Goal: Task Accomplishment & Management: Manage account settings

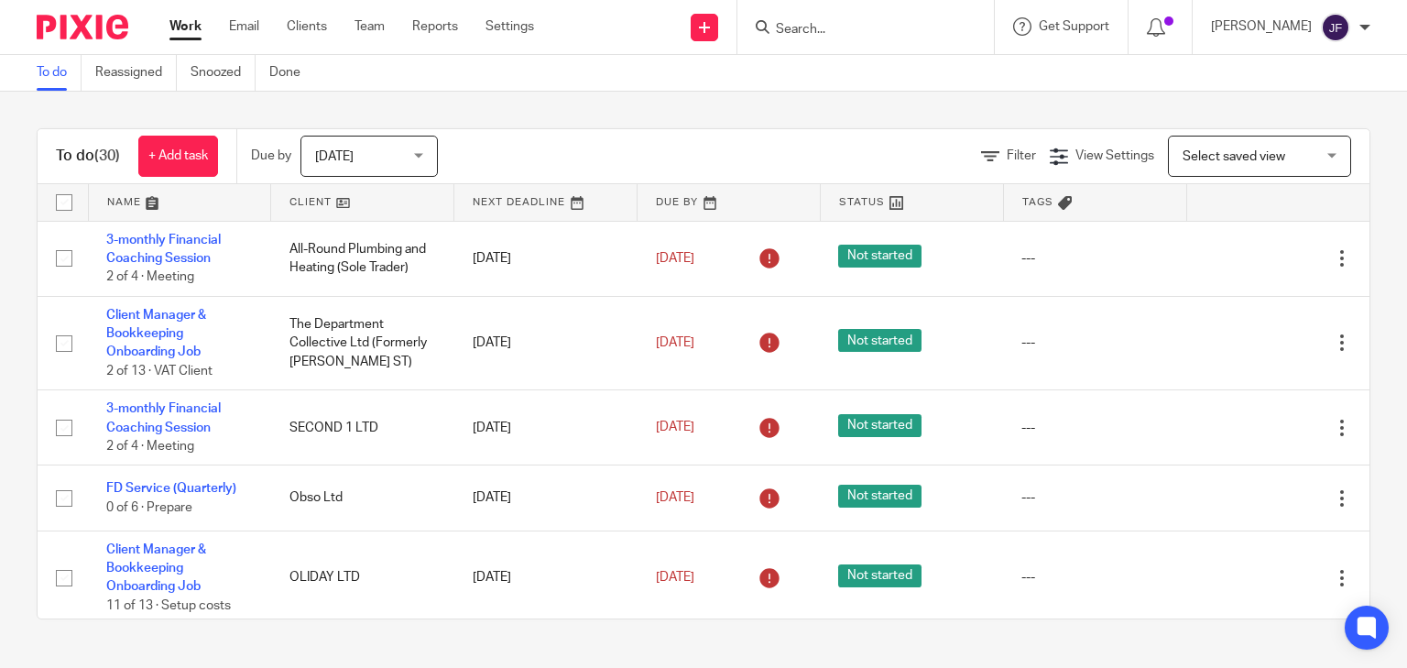
click at [848, 32] on input "Search" at bounding box center [856, 30] width 165 height 16
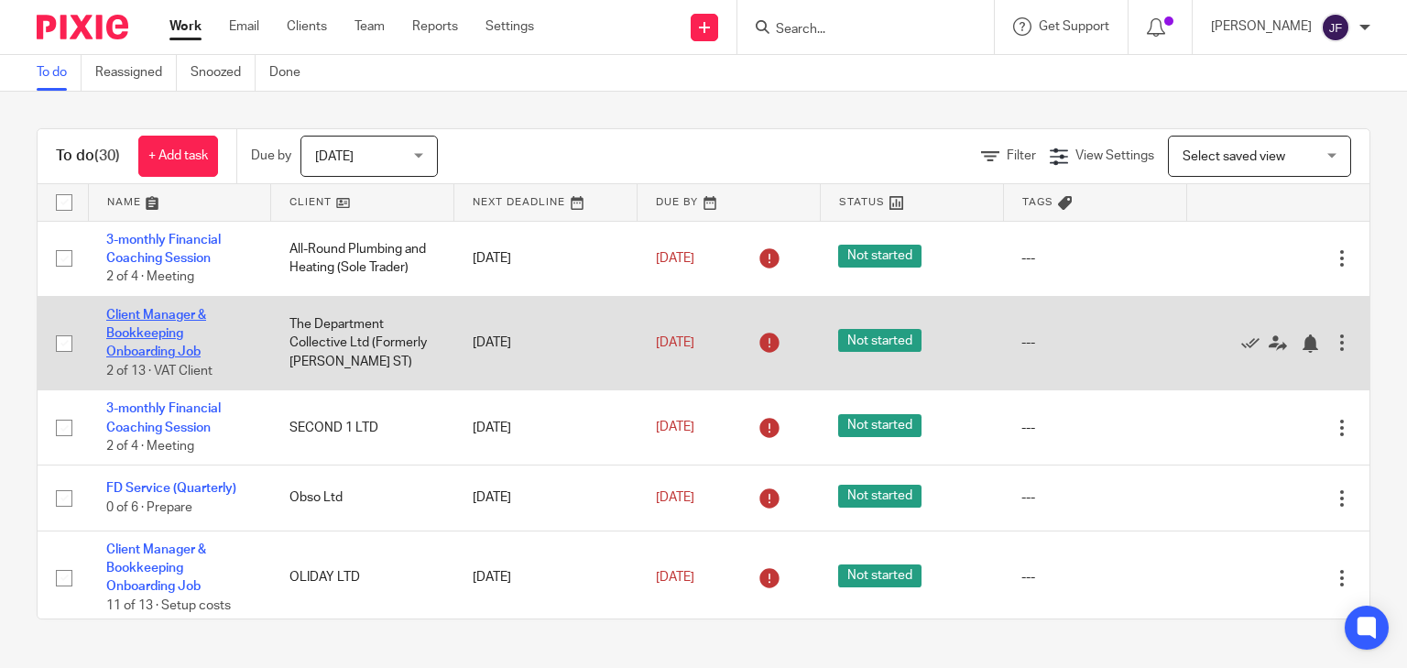
click at [147, 332] on link "Client Manager & Bookkeeping Onboarding Job" at bounding box center [156, 334] width 100 height 50
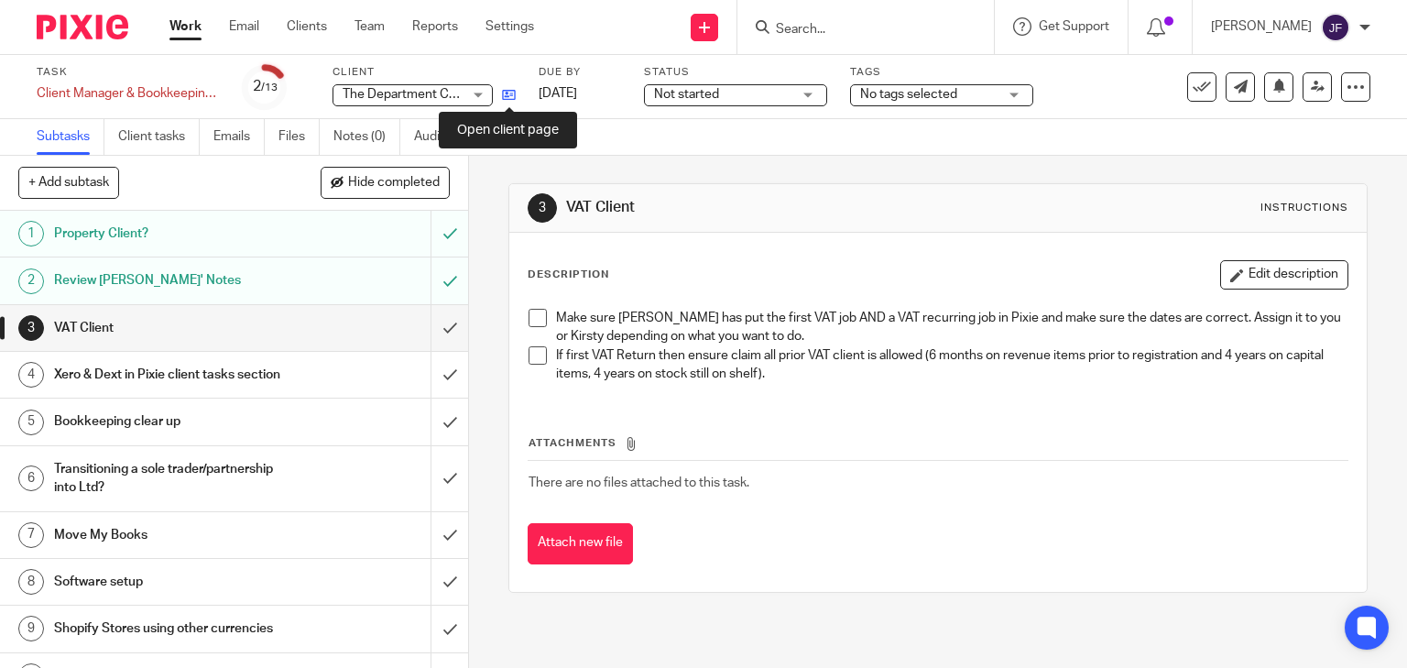
click at [506, 97] on icon at bounding box center [509, 95] width 14 height 14
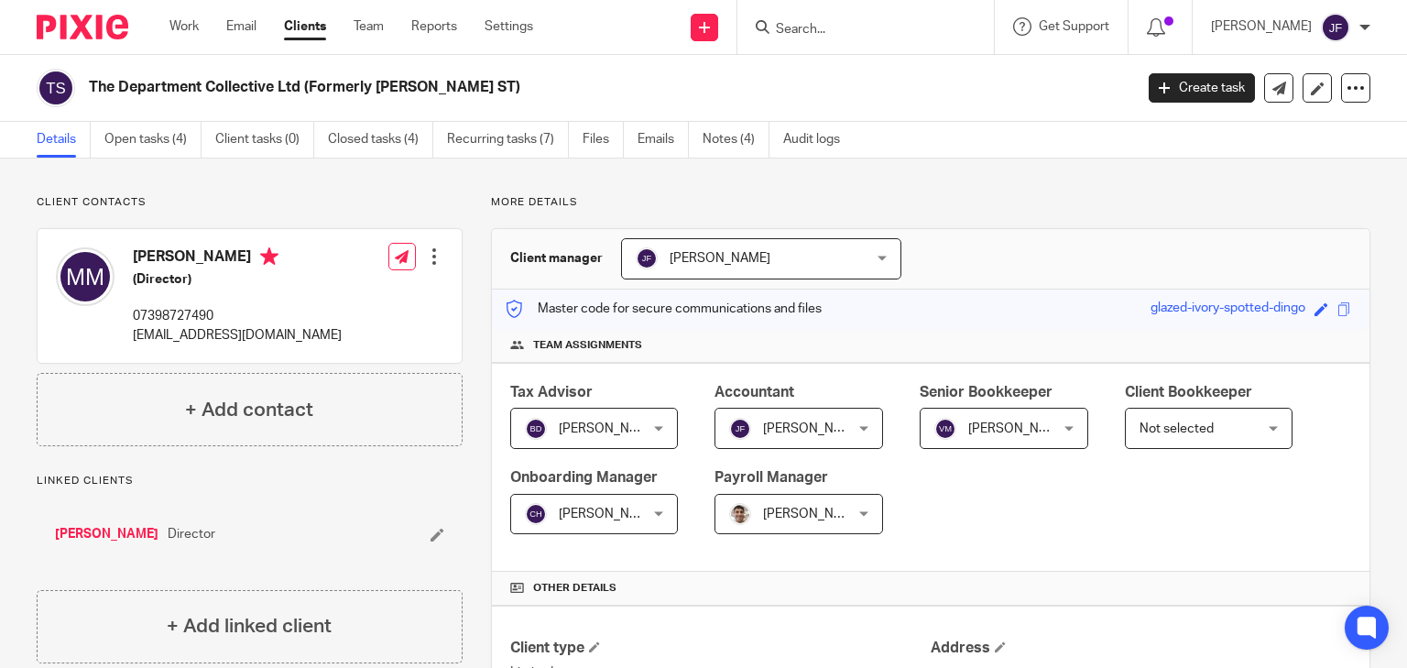
drag, startPoint x: 136, startPoint y: 337, endPoint x: 350, endPoint y: 335, distance: 214.3
click at [350, 335] on div "[PERSON_NAME] (Director) 07398727490 [EMAIL_ADDRESS][DOMAIN_NAME] Edit contact …" at bounding box center [250, 296] width 424 height 134
copy p "[EMAIL_ADDRESS][DOMAIN_NAME]"
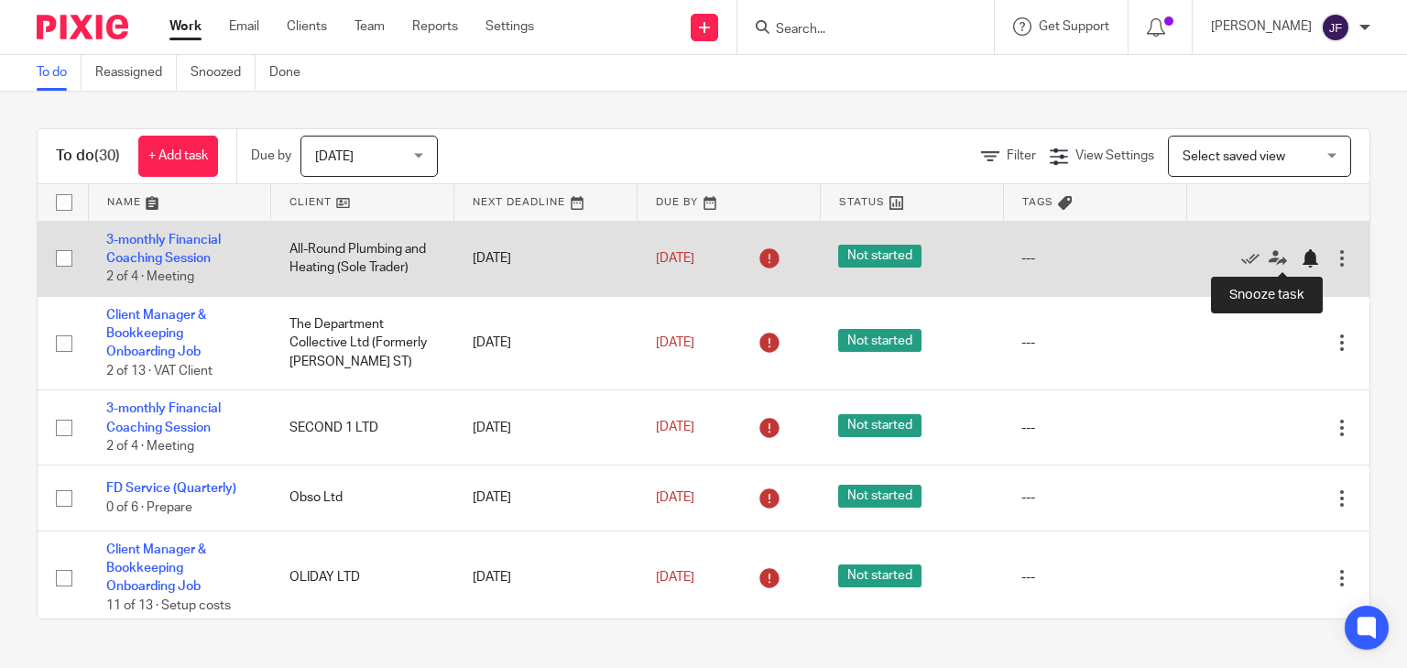
click at [1301, 260] on div at bounding box center [1310, 258] width 18 height 18
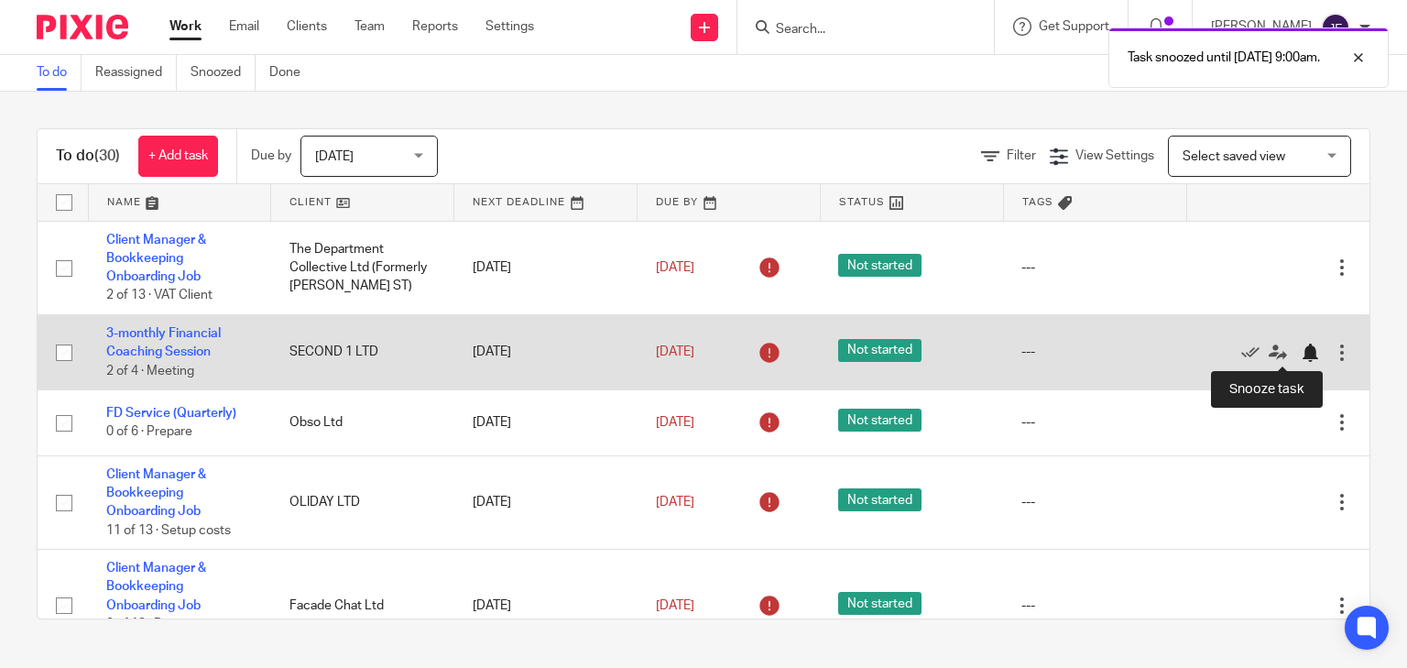
click at [1301, 352] on div at bounding box center [1310, 352] width 18 height 18
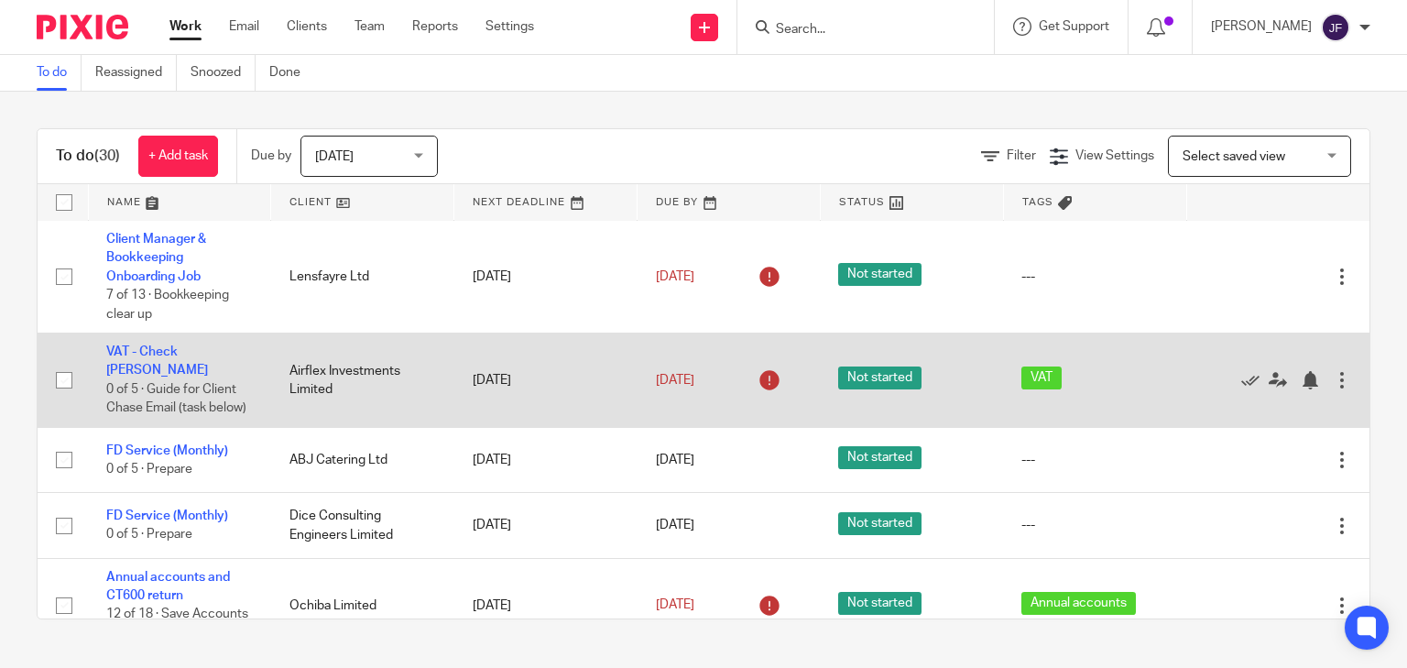
scroll to position [440, 0]
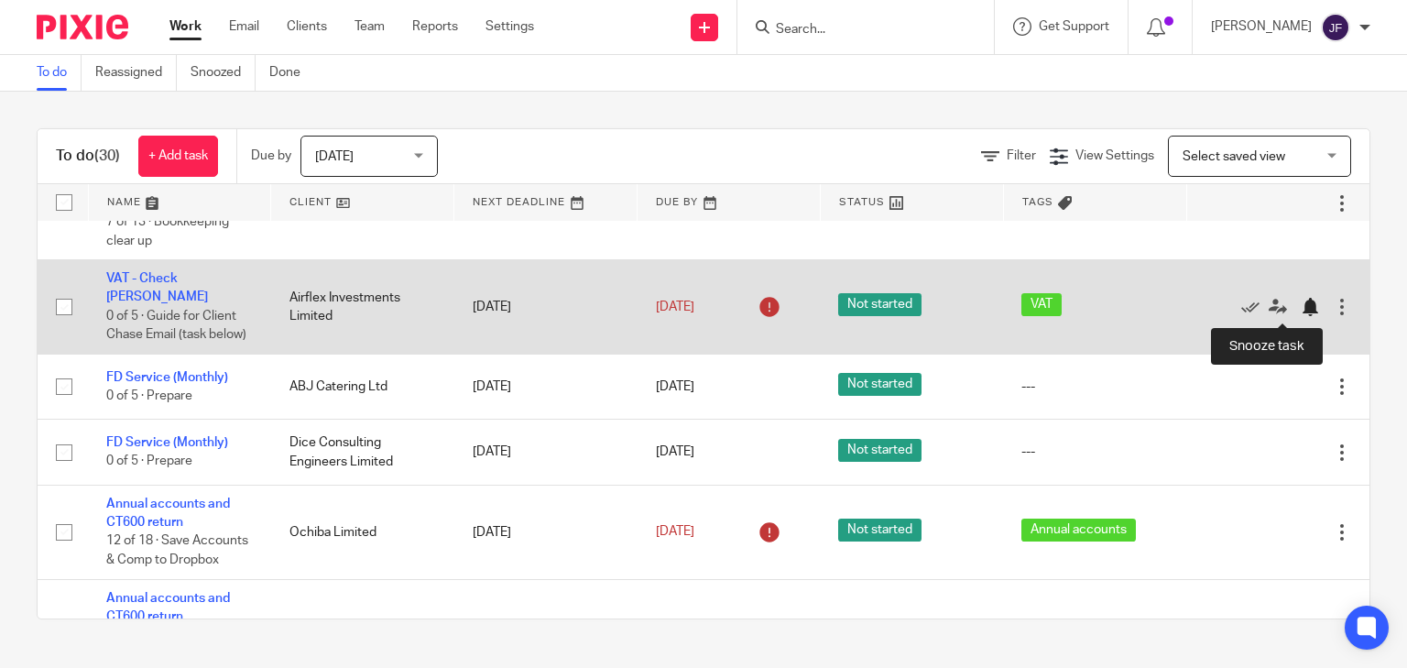
click at [1301, 311] on div at bounding box center [1310, 307] width 18 height 18
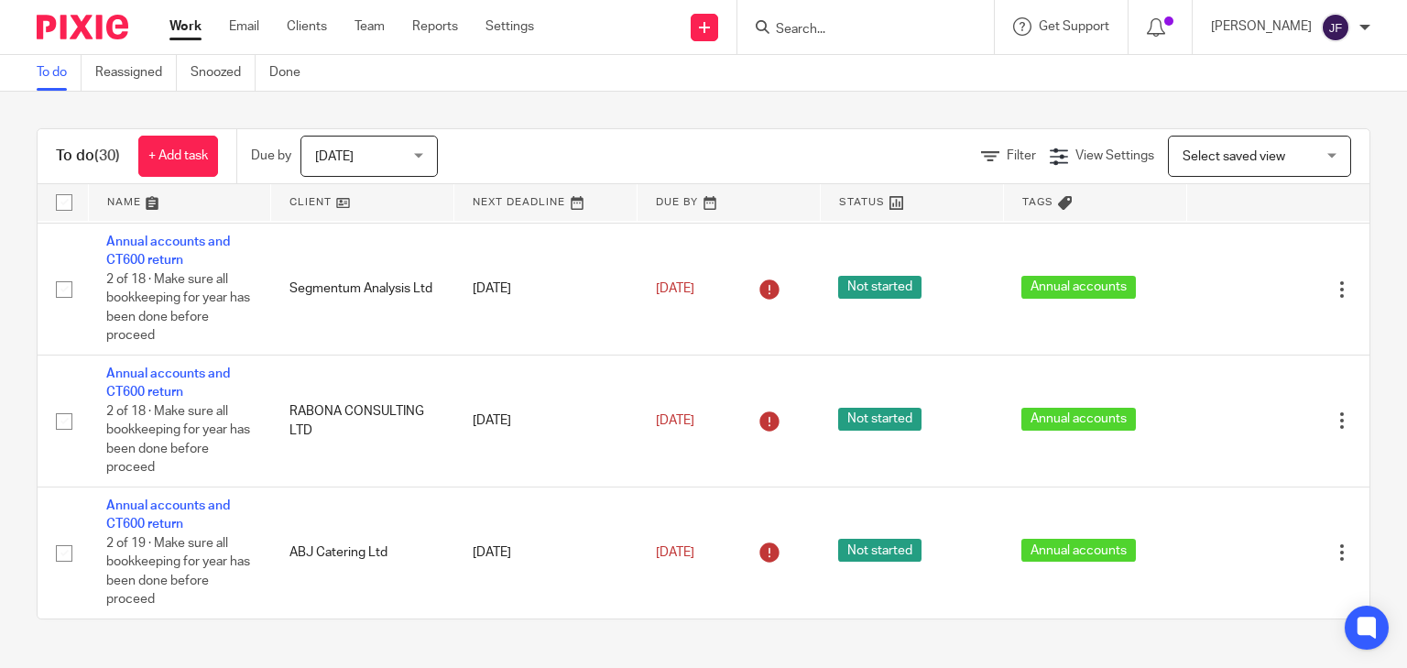
scroll to position [2565, 0]
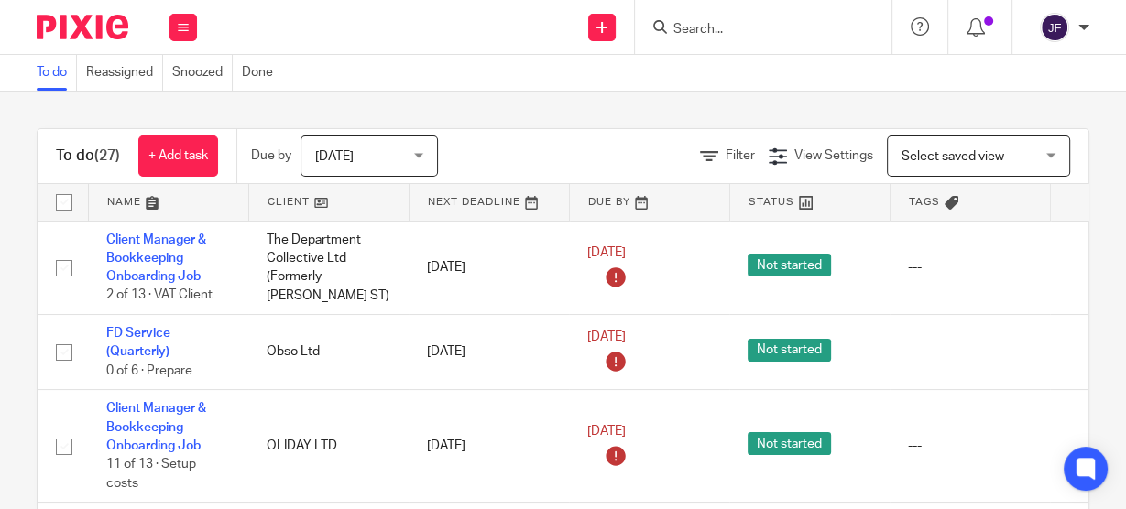
click at [818, 35] on input "Search" at bounding box center [753, 30] width 165 height 16
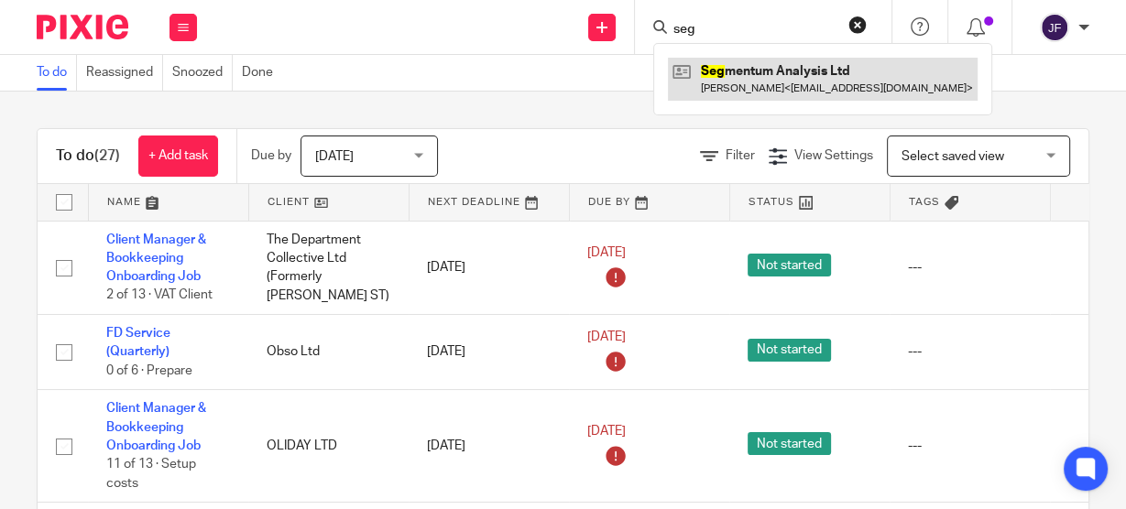
type input "seg"
click at [775, 79] on link at bounding box center [823, 79] width 310 height 42
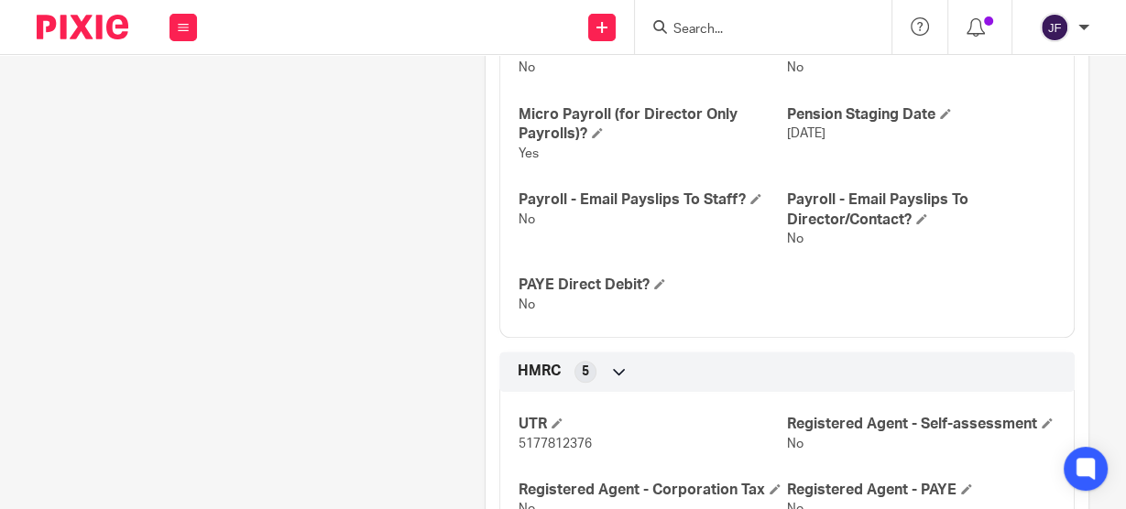
scroll to position [1246, 0]
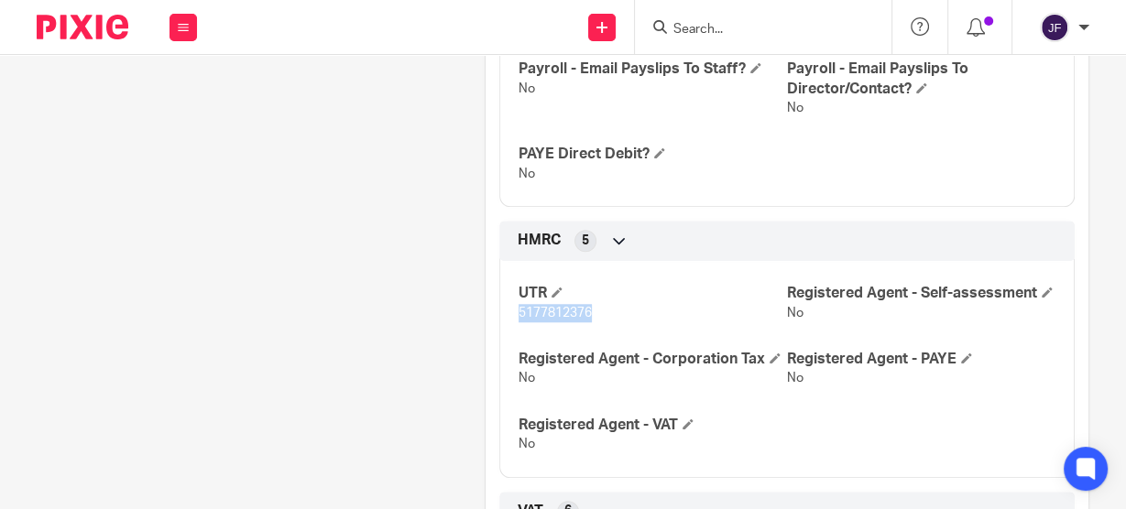
drag, startPoint x: 520, startPoint y: 307, endPoint x: 586, endPoint y: 313, distance: 66.3
click at [586, 313] on span "5177812376" at bounding box center [554, 313] width 73 height 13
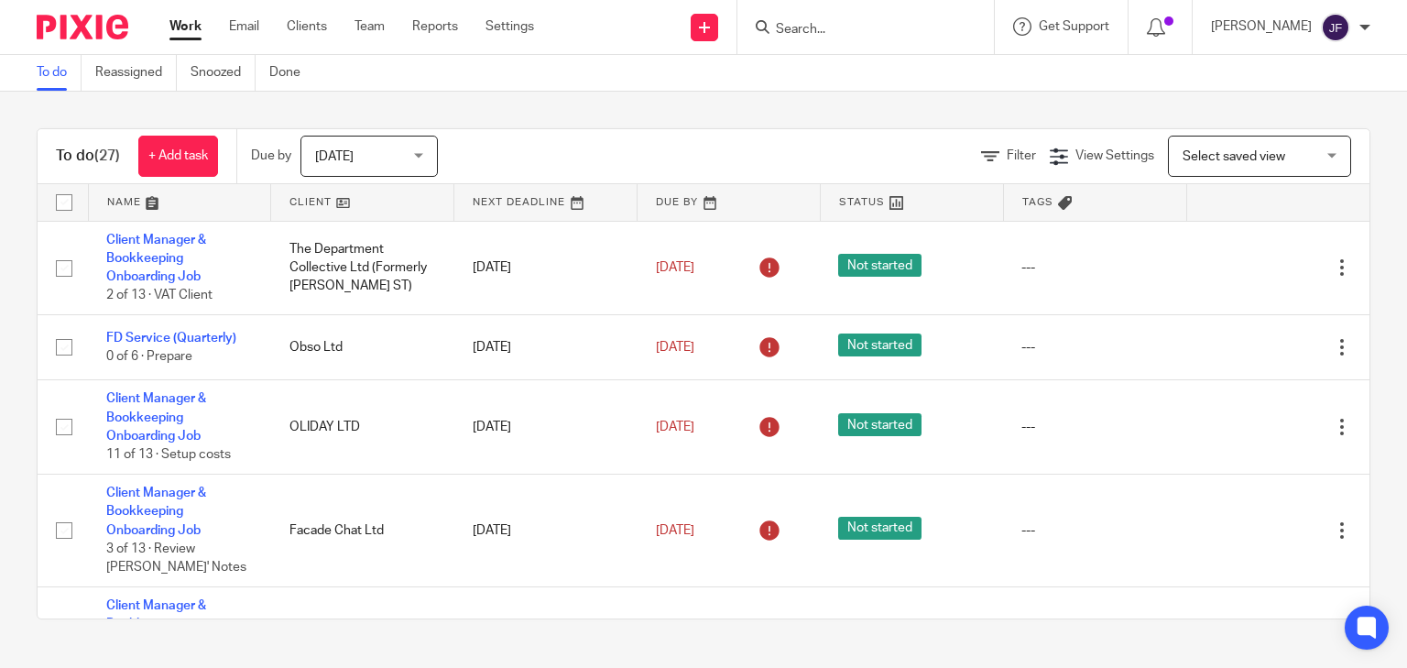
click at [910, 22] on input "Search" at bounding box center [856, 30] width 165 height 16
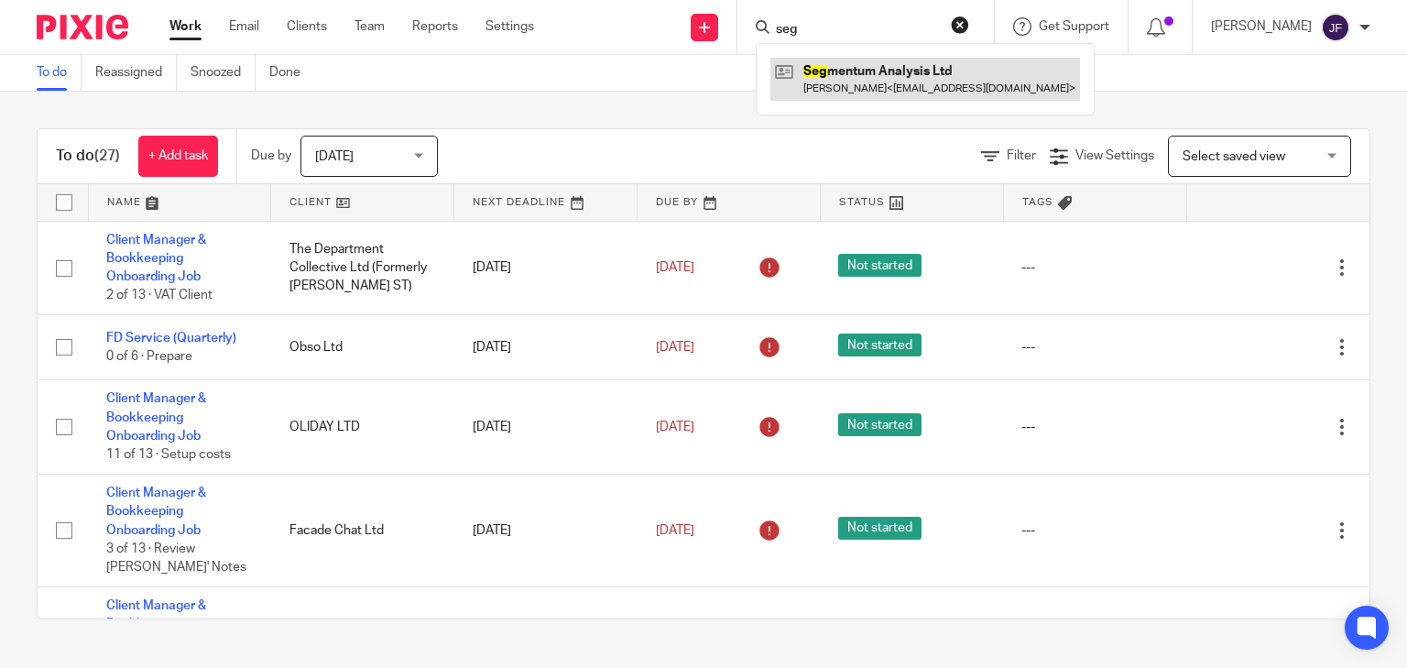
type input "seg"
click at [899, 60] on link at bounding box center [925, 79] width 310 height 42
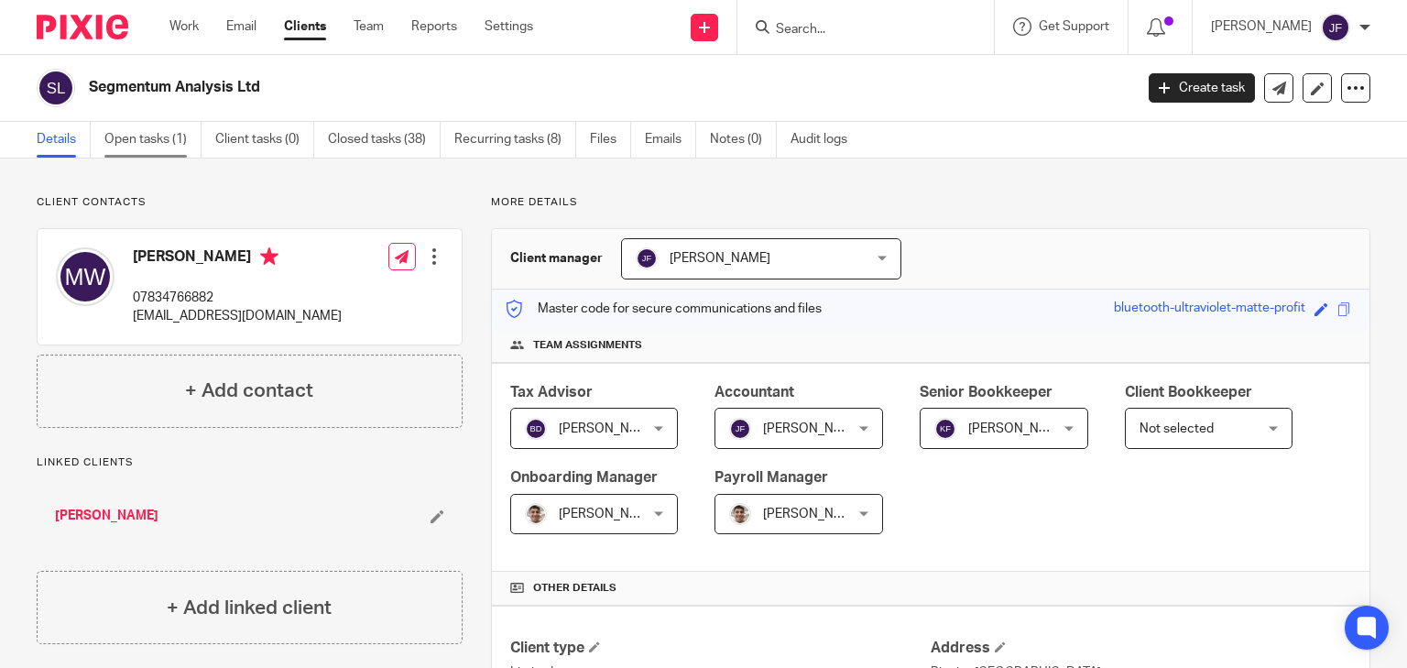
click at [181, 139] on link "Open tasks (1)" at bounding box center [152, 140] width 97 height 36
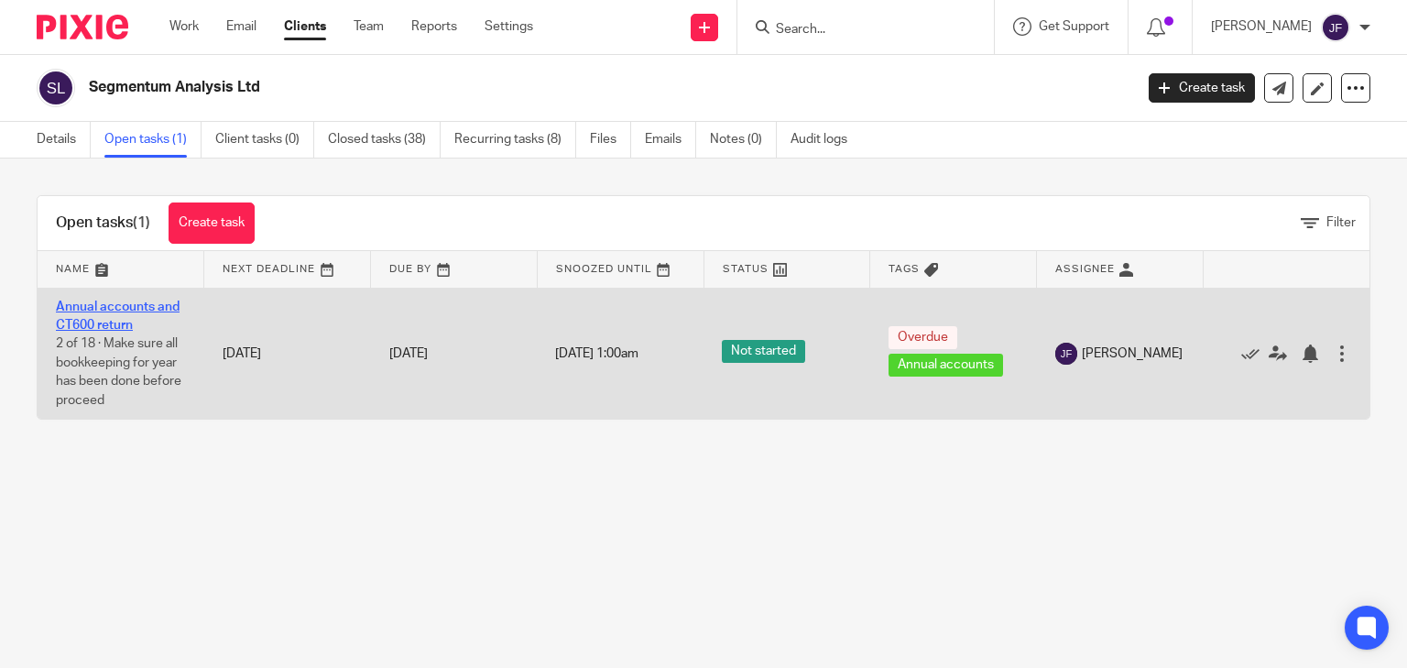
click at [102, 304] on link "Annual accounts and CT600 return" at bounding box center [118, 315] width 124 height 31
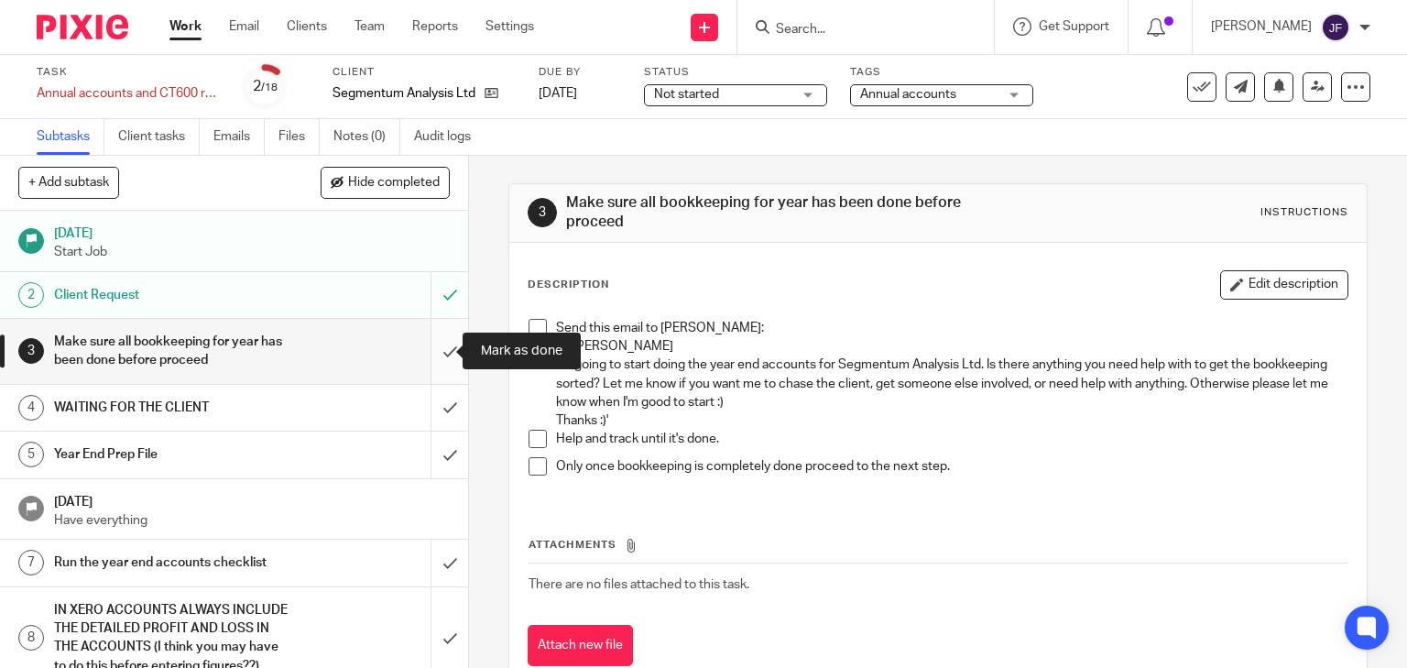
click at [425, 348] on input "submit" at bounding box center [234, 351] width 468 height 65
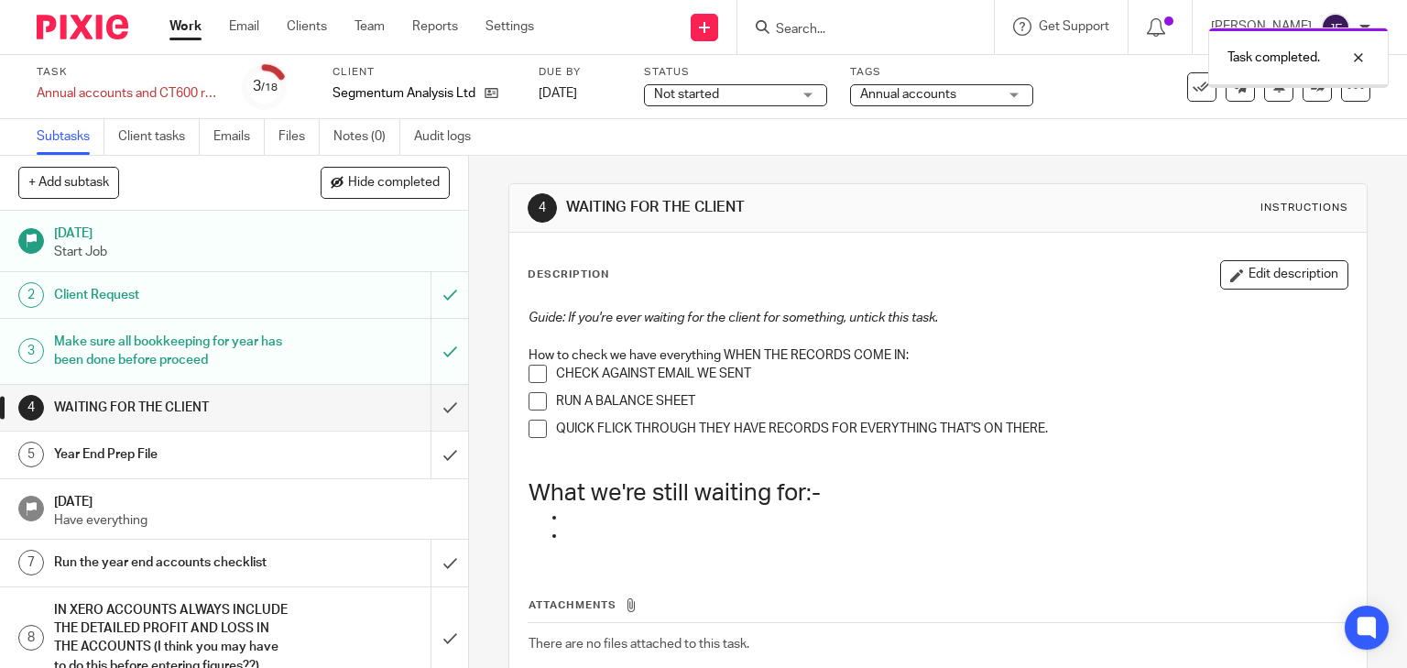
click at [432, 403] on input "submit" at bounding box center [234, 408] width 468 height 46
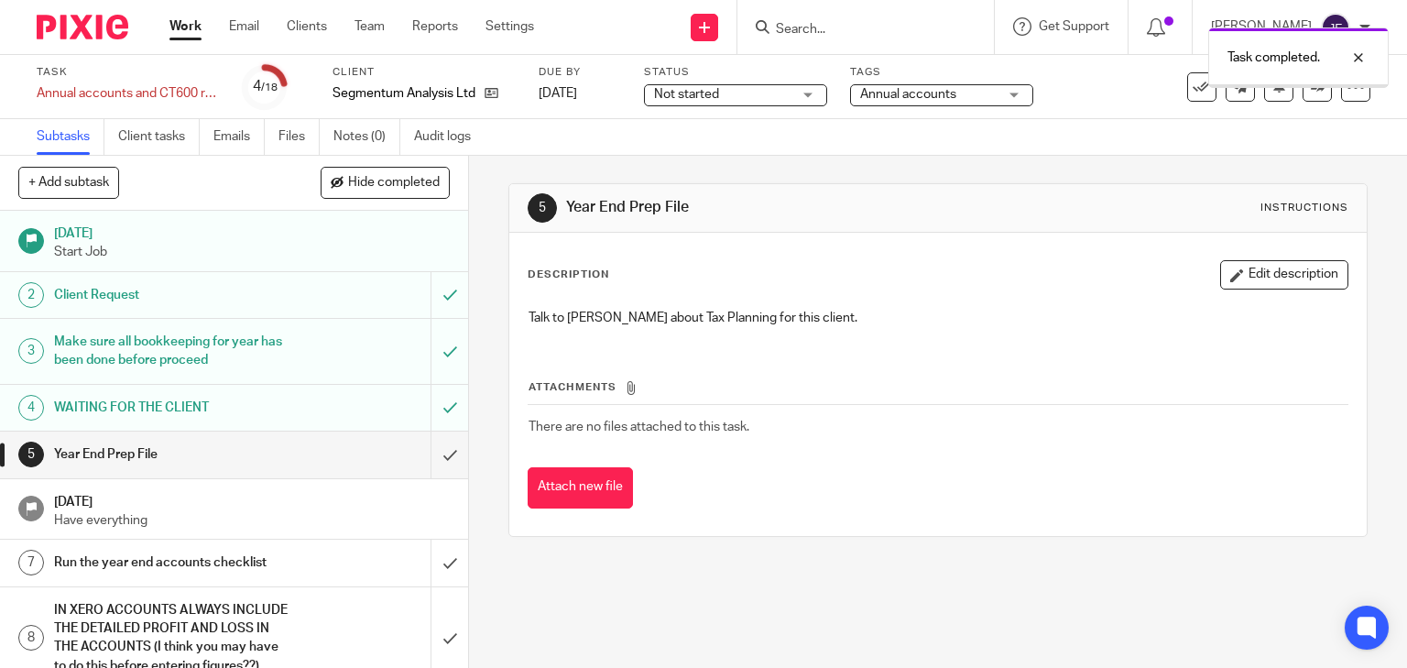
click at [429, 455] on input "submit" at bounding box center [234, 454] width 468 height 46
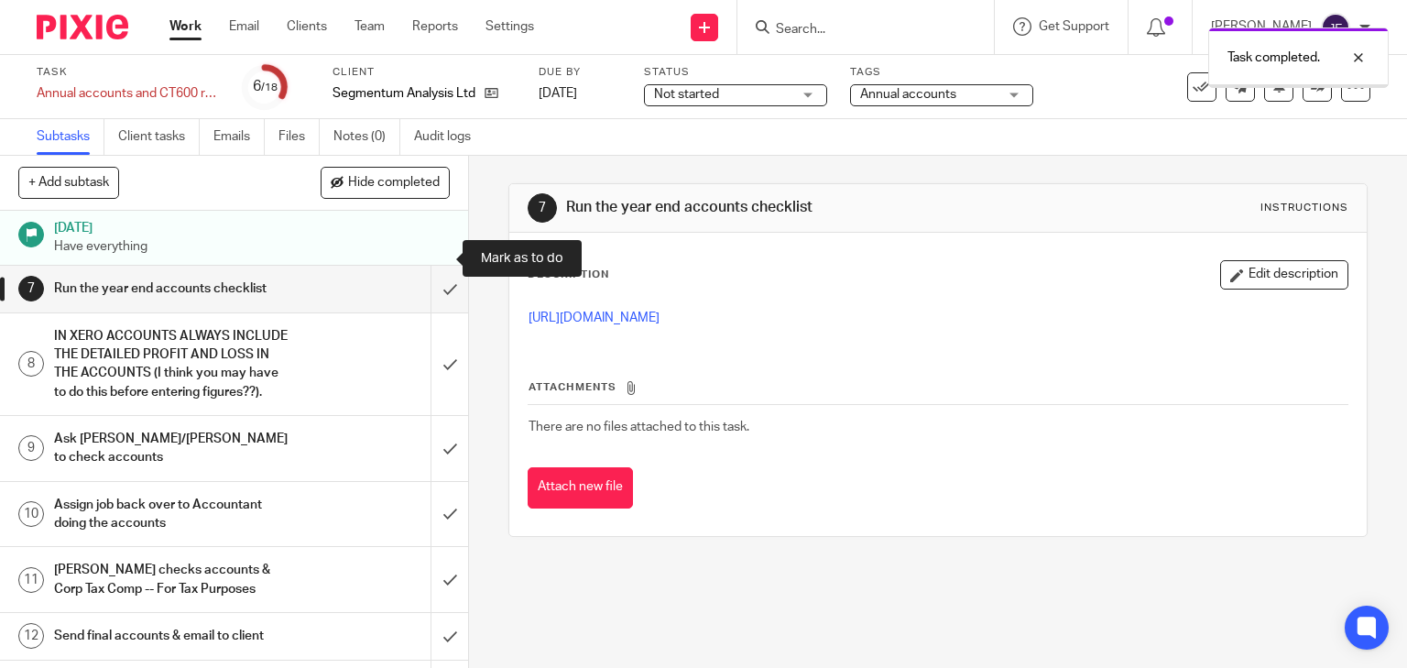
scroll to position [293, 0]
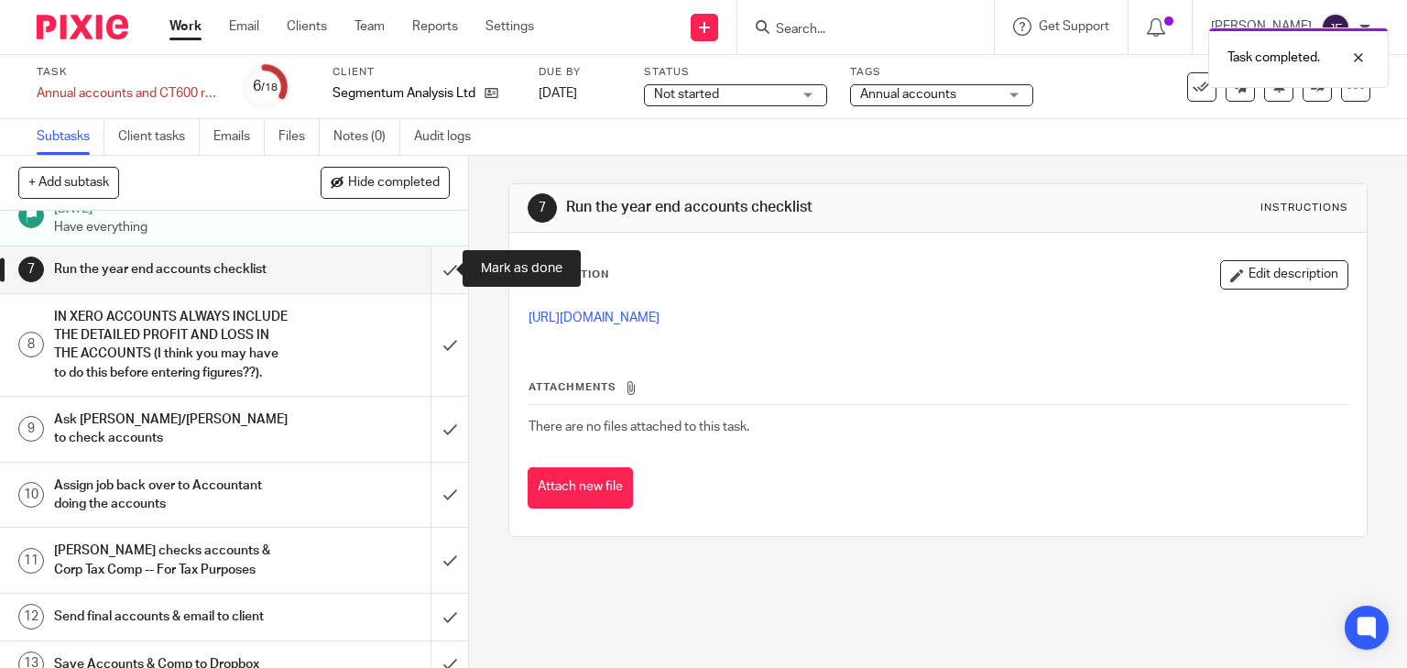
click at [436, 268] on input "submit" at bounding box center [234, 269] width 468 height 46
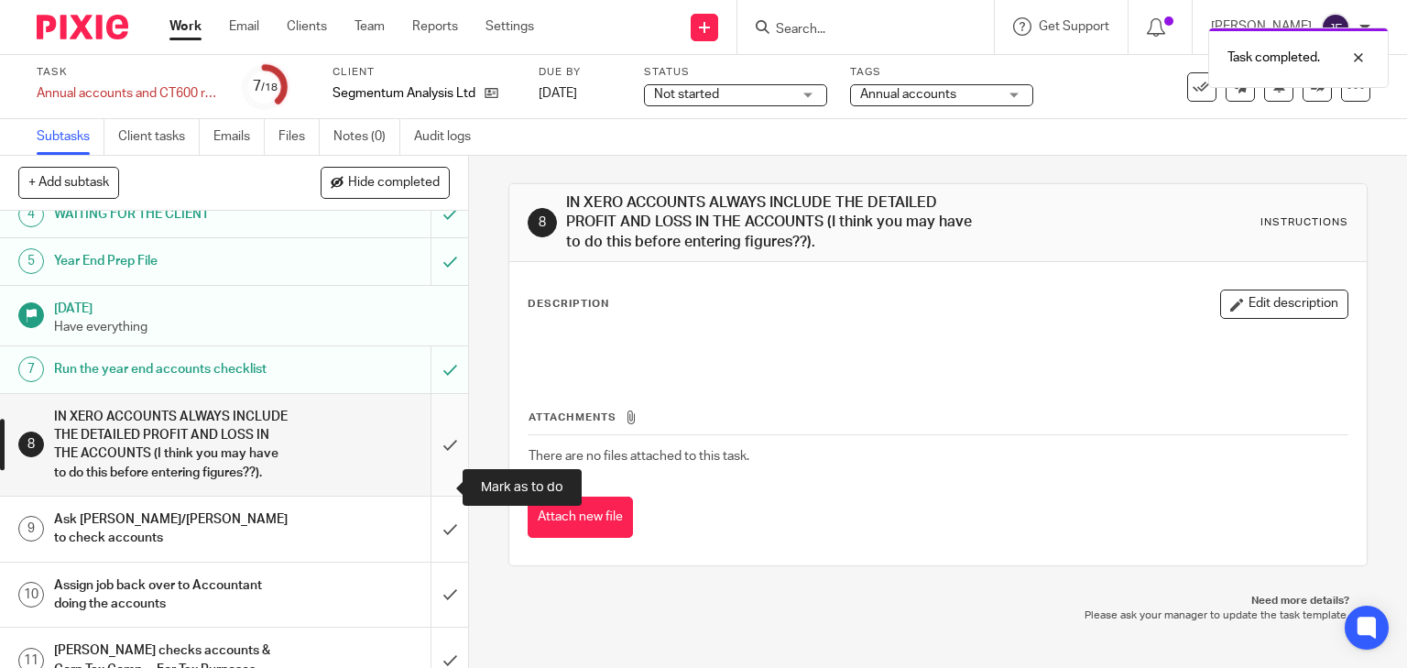
scroll to position [220, 0]
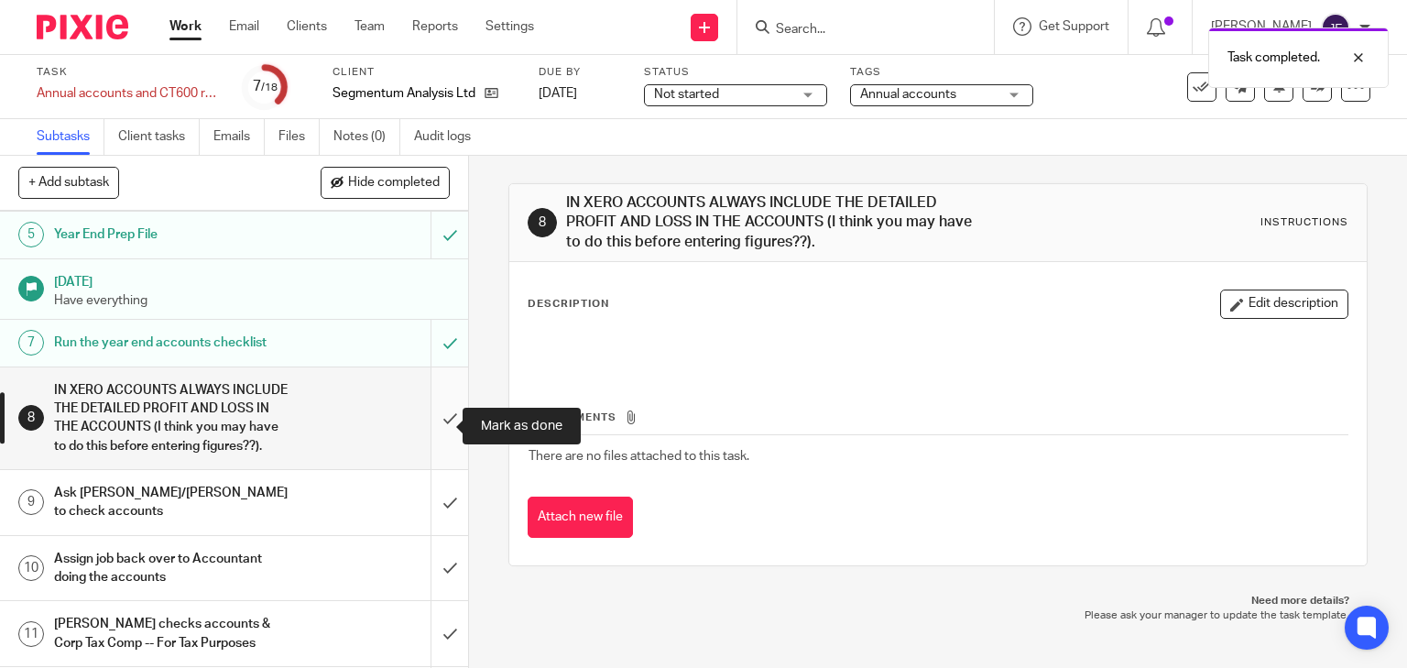
click at [436, 414] on input "submit" at bounding box center [234, 418] width 468 height 102
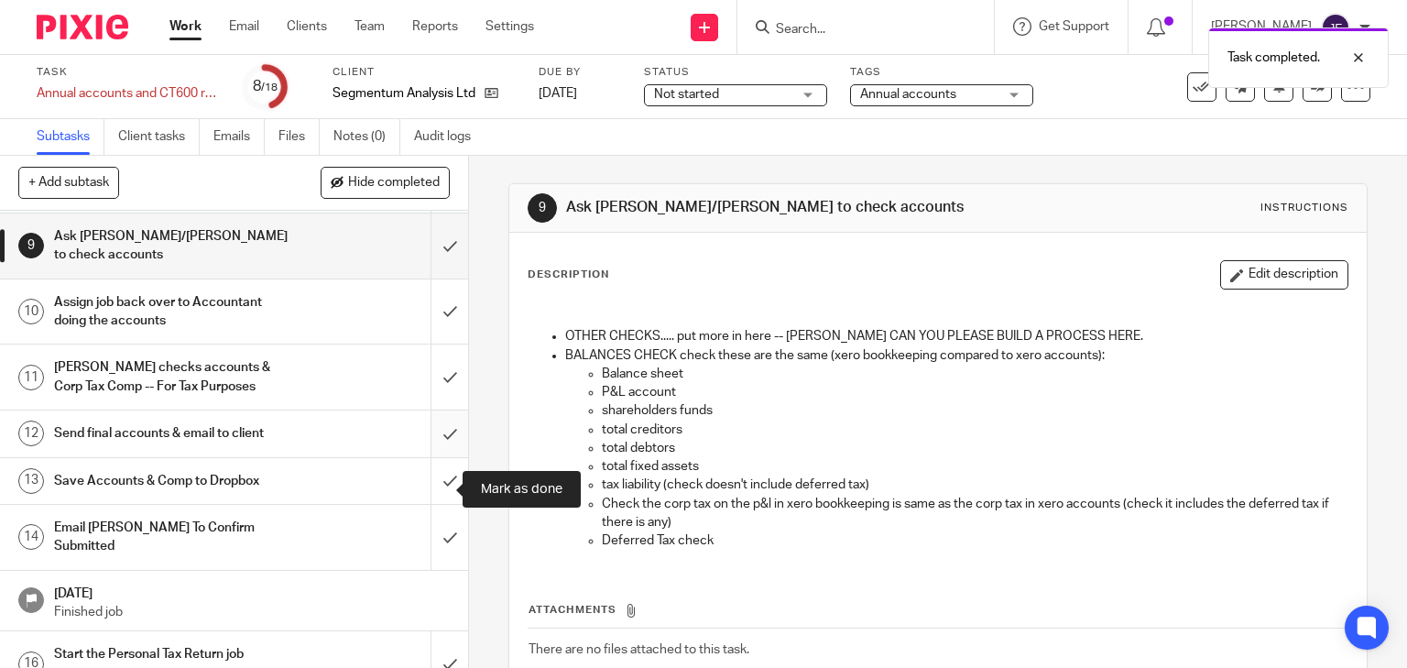
scroll to position [513, 0]
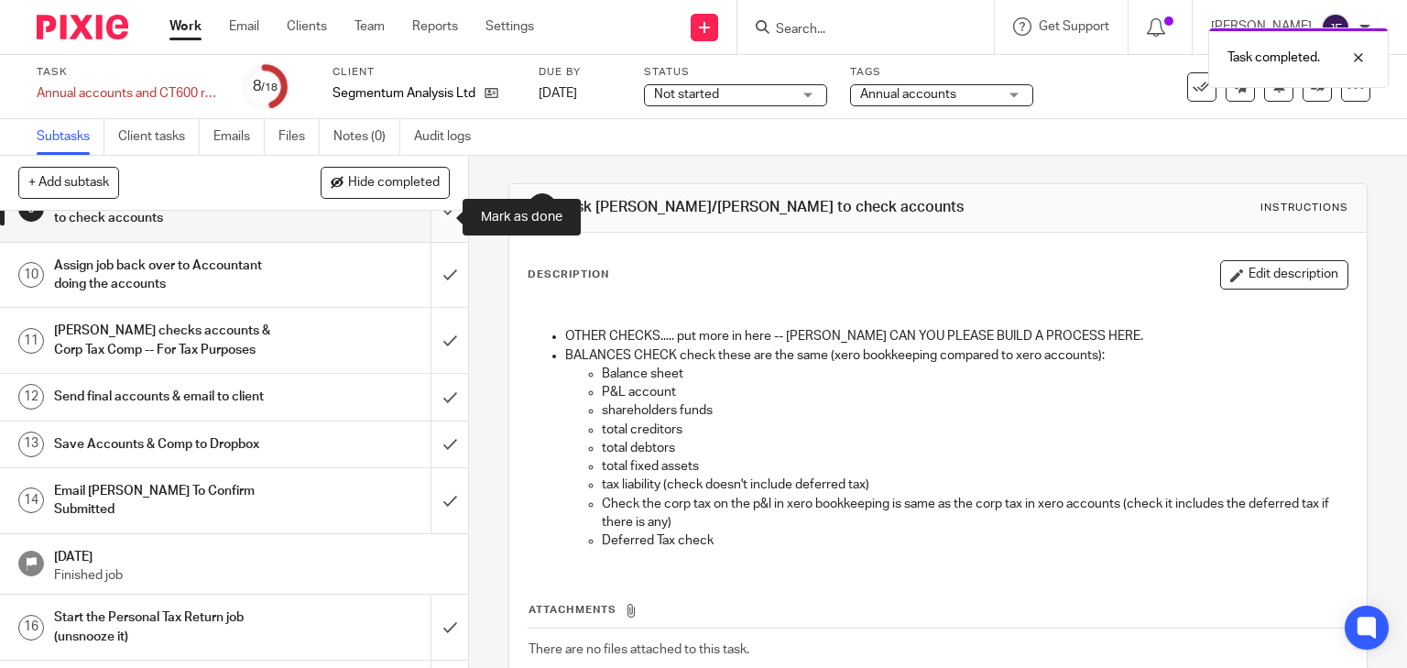
click at [432, 221] on input "submit" at bounding box center [234, 209] width 468 height 65
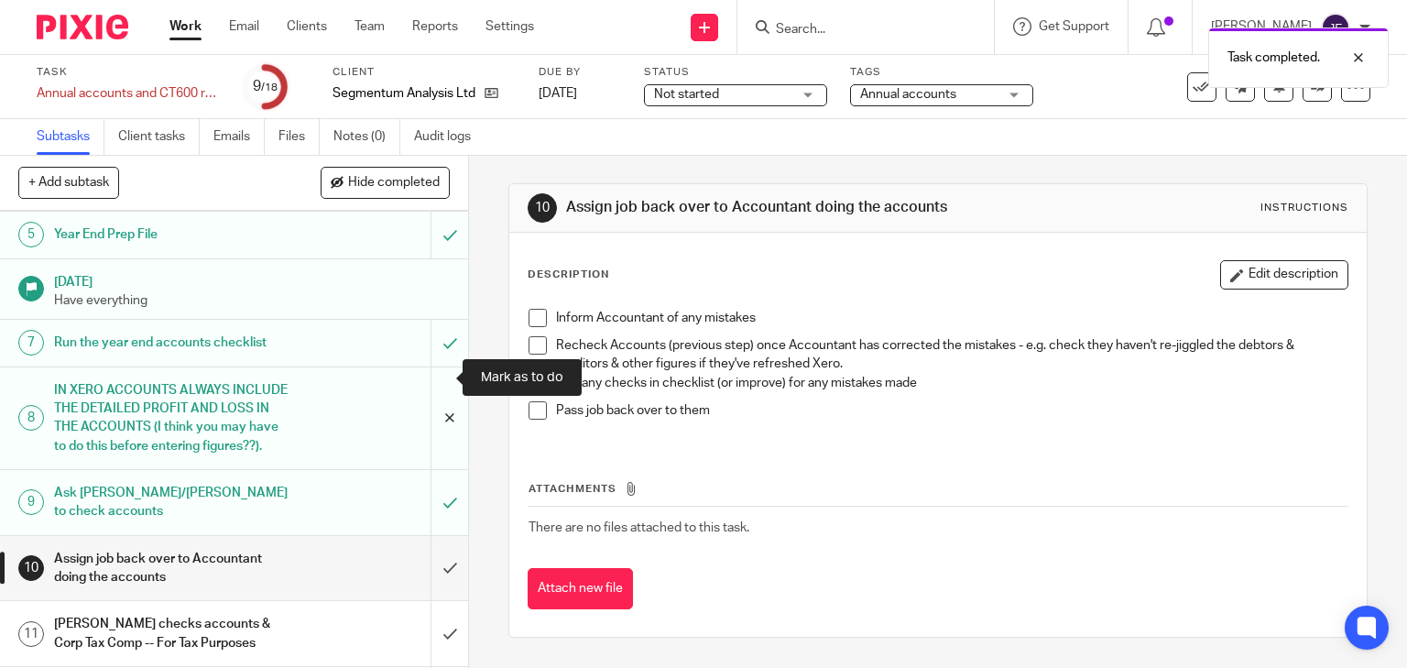
scroll to position [440, 0]
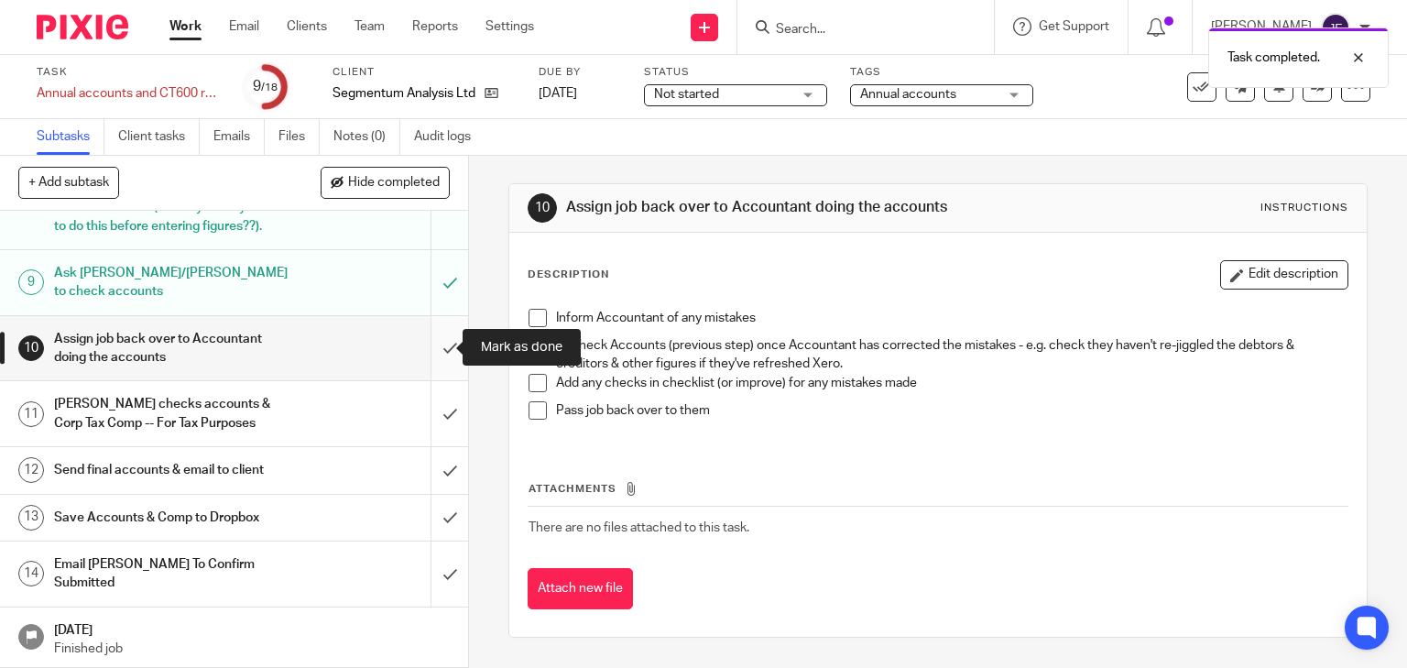
click at [432, 347] on input "submit" at bounding box center [234, 348] width 468 height 65
